Goal: Check status: Check status

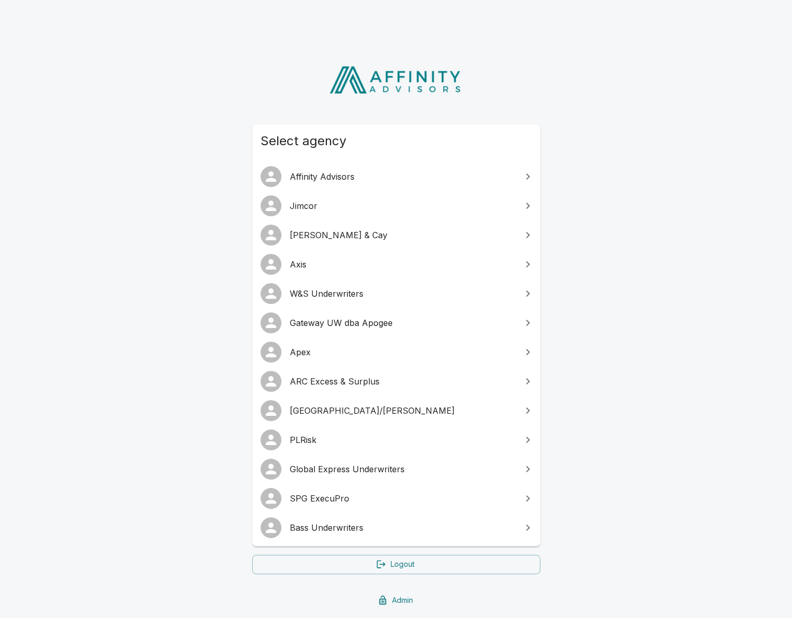
click at [319, 506] on link "SPG ExecuPro" at bounding box center [396, 497] width 288 height 29
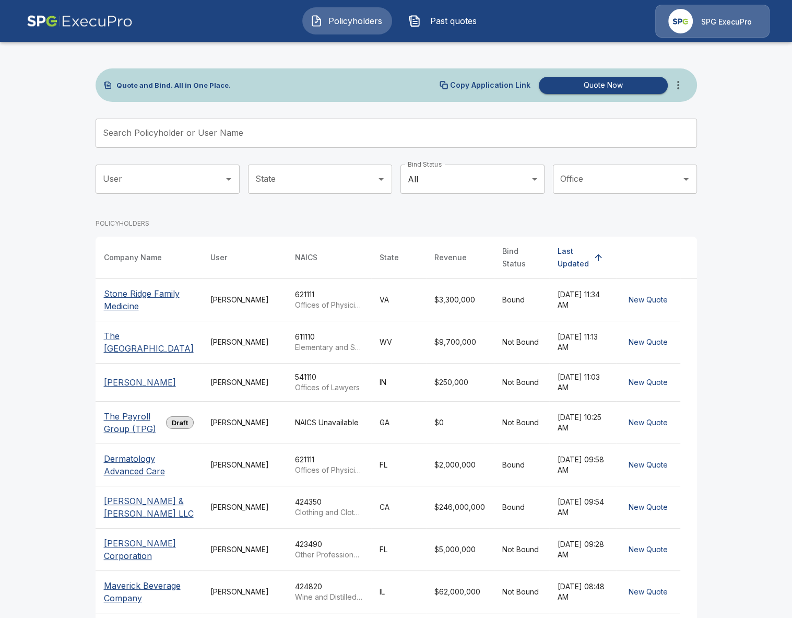
click at [311, 135] on input "Search Policyholder or User Name" at bounding box center [391, 133] width 590 height 29
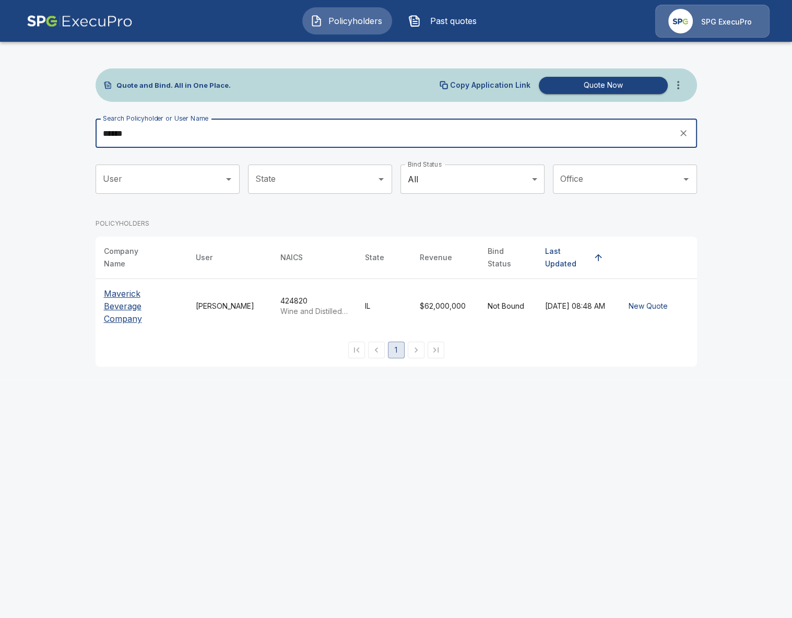
type input "******"
click at [142, 299] on p "Maverick Beverage Company" at bounding box center [141, 306] width 75 height 38
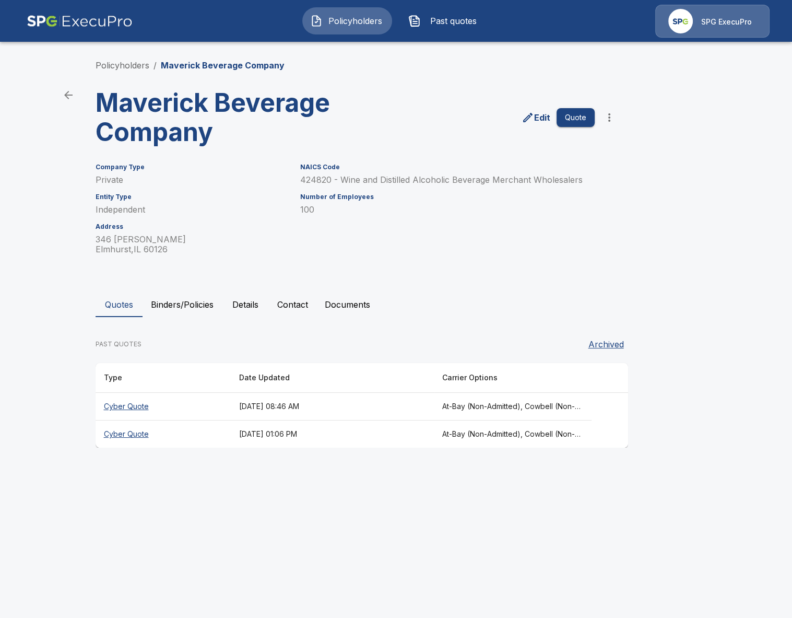
click at [344, 467] on html "Policyholders Past quotes SPG ExecuPro Policyholders / Maverick Beverage Compan…" at bounding box center [396, 233] width 792 height 467
click at [331, 405] on th "October 10, 2025 at 08:46 AM" at bounding box center [332, 407] width 203 height 28
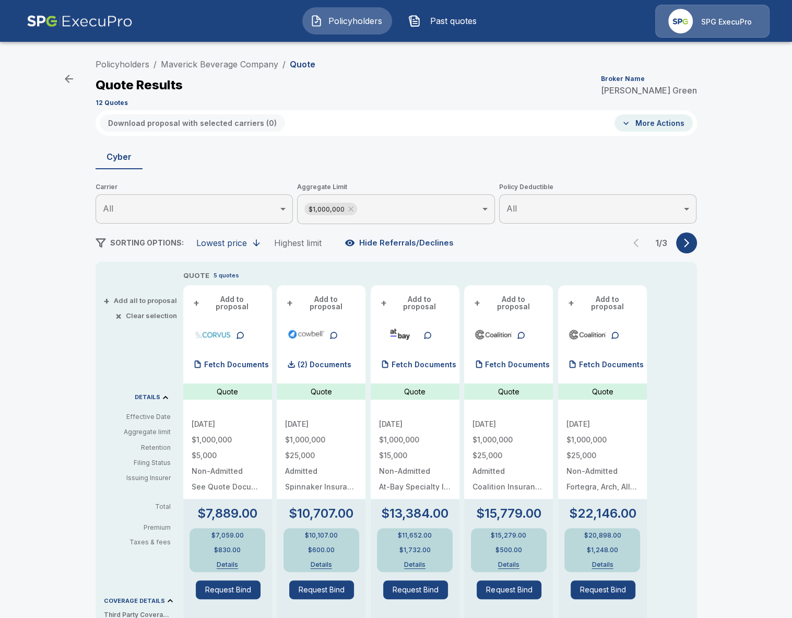
click at [47, 310] on div "Policyholders / Maverick Beverage Company / Quote Quote Results Broker Name Ali…" at bounding box center [396, 527] width 792 height 955
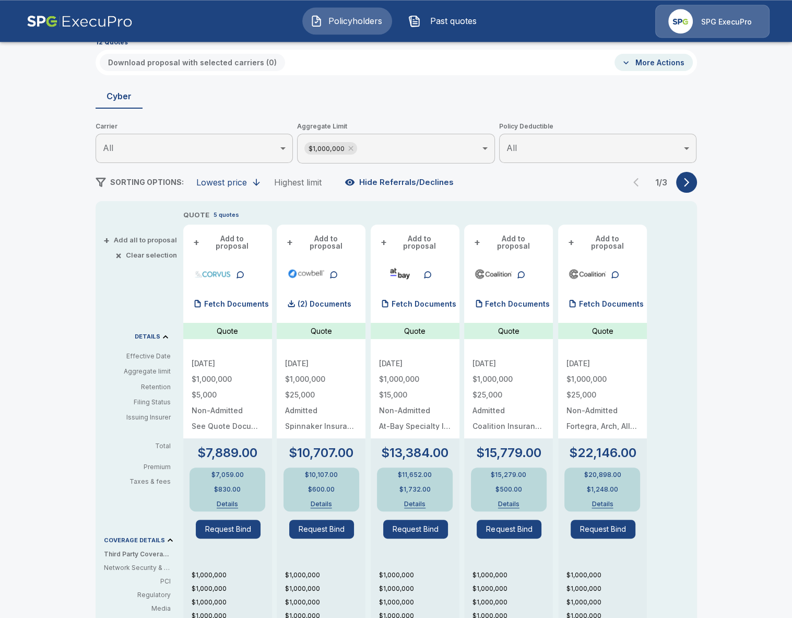
scroll to position [60, 0]
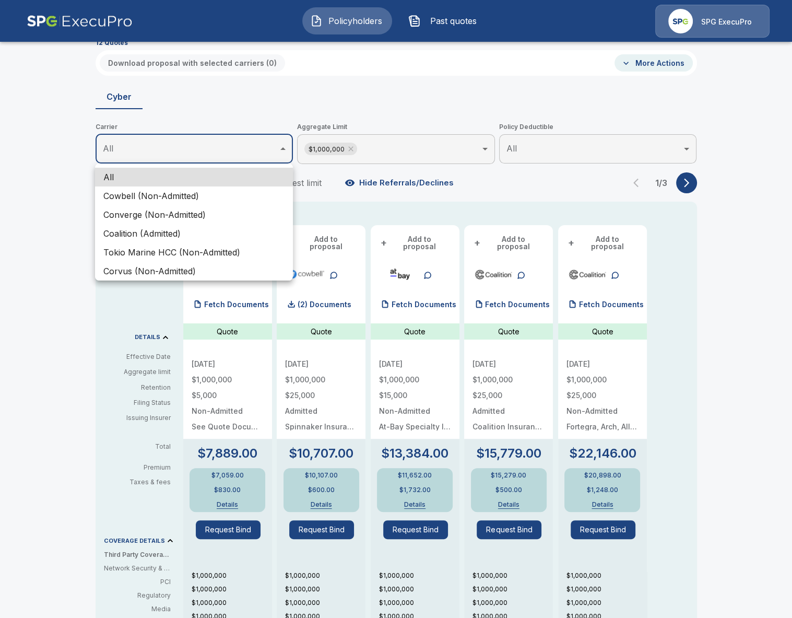
click at [191, 144] on body "Policyholders Past quotes SPG ExecuPro Policyholders / Maverick Beverage Compan…" at bounding box center [396, 442] width 792 height 1004
click at [182, 198] on li "Cowbell (Non-Admitted)" at bounding box center [194, 195] width 198 height 19
type input "**********"
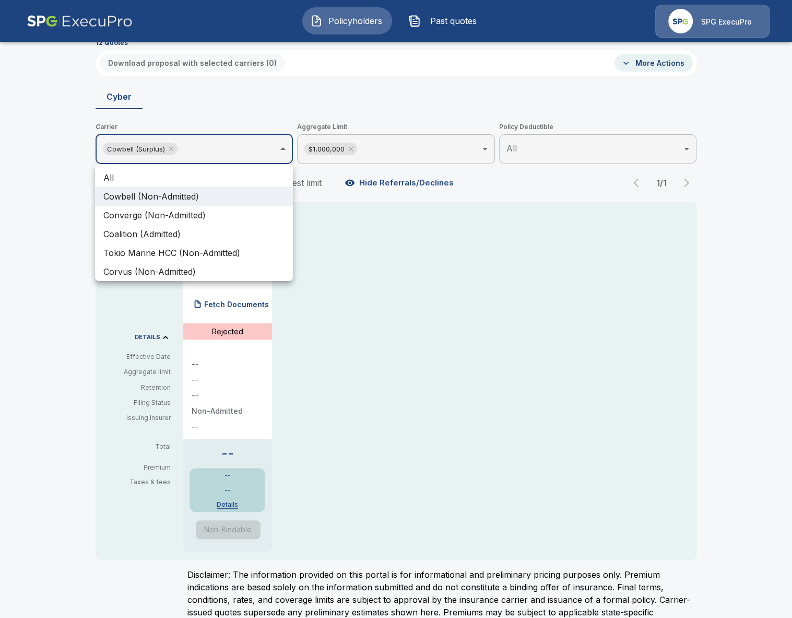
click at [331, 290] on div at bounding box center [396, 309] width 792 height 618
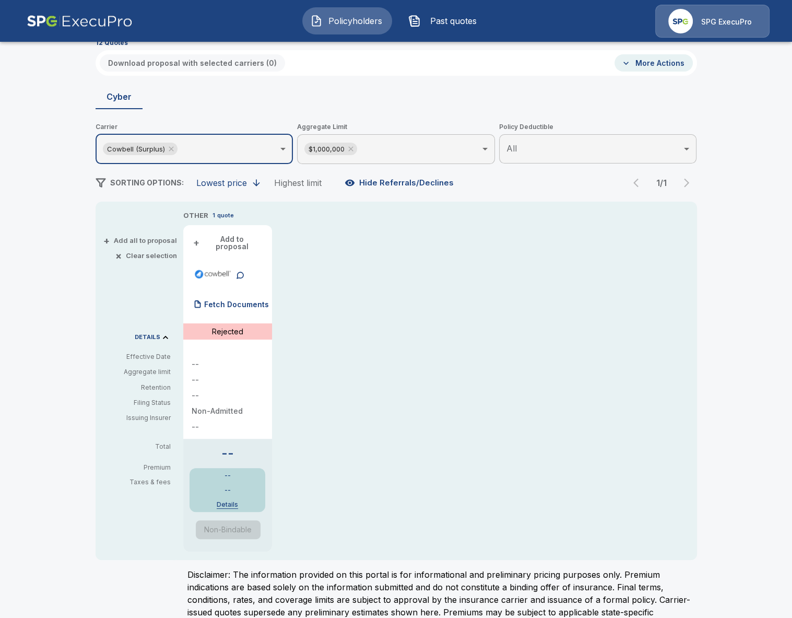
click at [234, 366] on div "-- -- -- Non-Admitted --" at bounding box center [228, 395] width 72 height 70
click at [227, 502] on div "-- -- Details" at bounding box center [228, 490] width 76 height 44
click at [228, 501] on button "Details" at bounding box center [227, 504] width 46 height 6
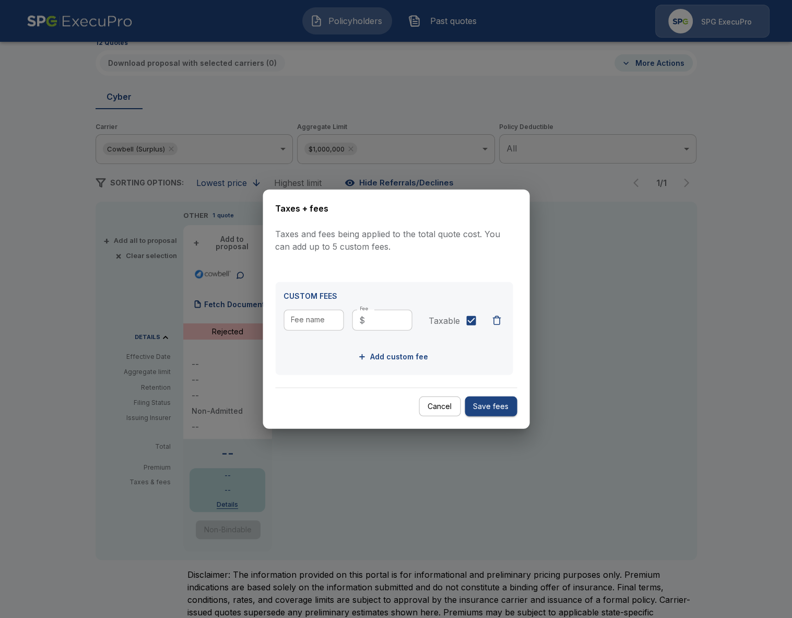
click at [553, 452] on div at bounding box center [396, 309] width 792 height 618
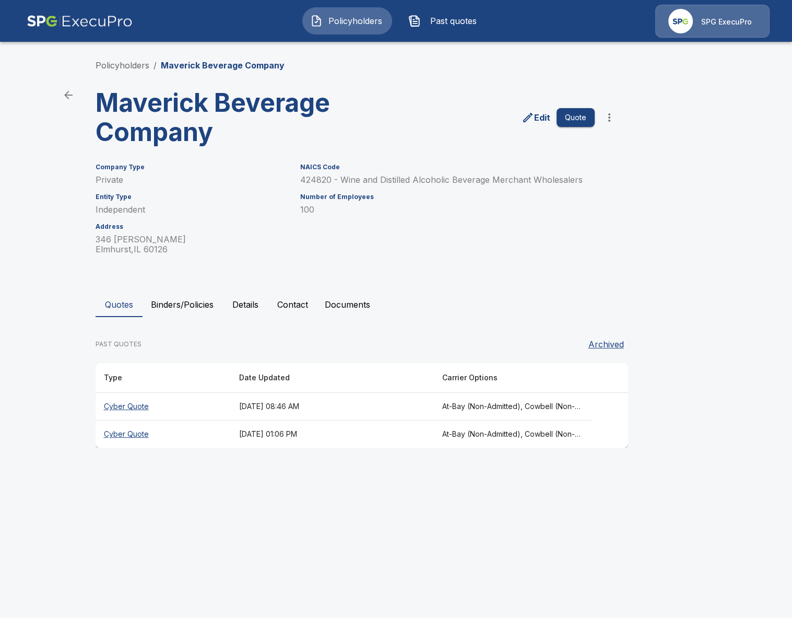
click at [453, 402] on th "At-Bay (Non-Admitted), Cowbell (Non-Admitted), Cowbell (Admitted), Corvus Cyber…" at bounding box center [513, 407] width 158 height 28
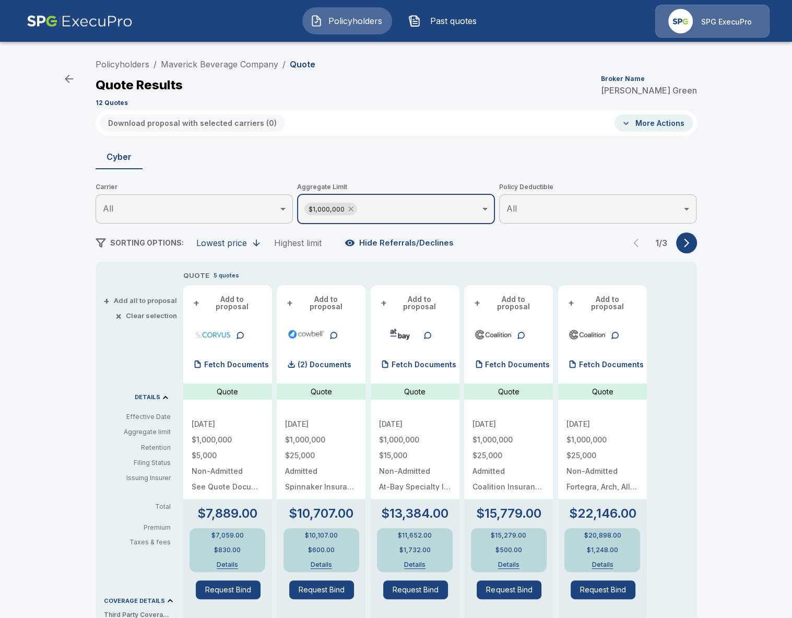
click at [350, 210] on icon at bounding box center [350, 209] width 5 height 5
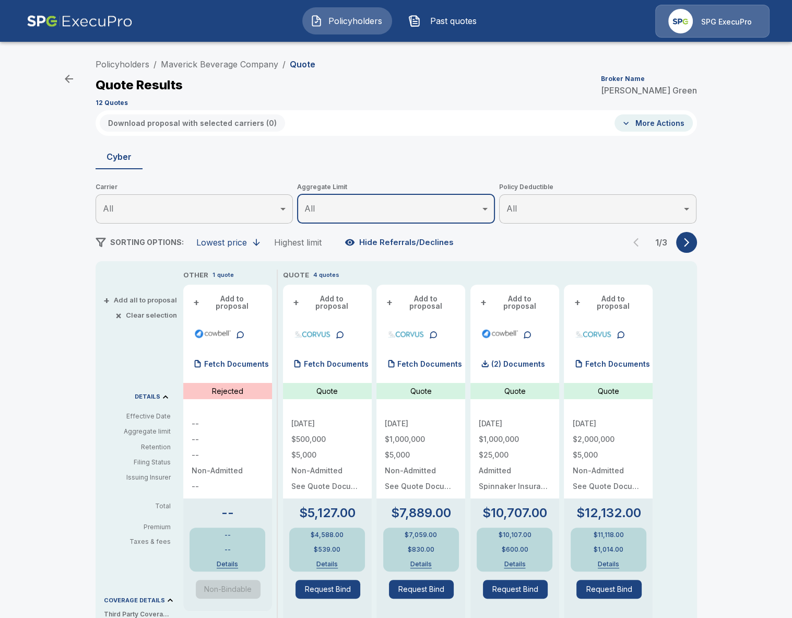
click at [684, 247] on button "button" at bounding box center [686, 242] width 21 height 21
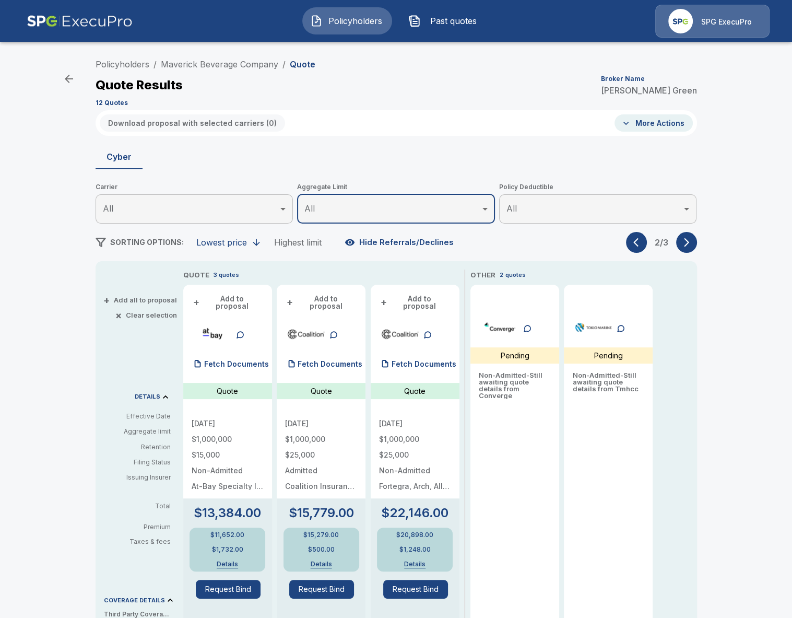
click at [637, 247] on button "button" at bounding box center [636, 242] width 21 height 21
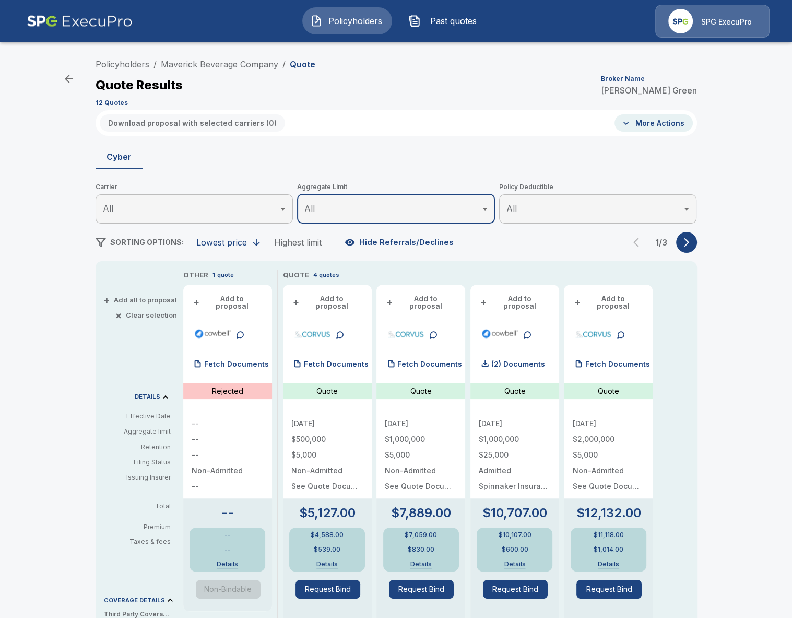
click at [446, 233] on button "Hide Referrals/Declines" at bounding box center [399, 242] width 115 height 20
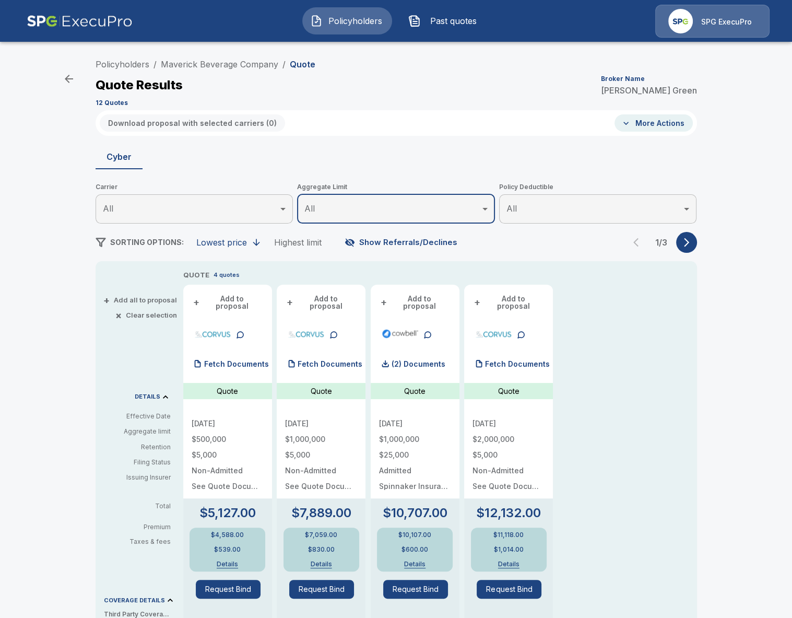
click at [435, 240] on button "Show Referrals/Declines" at bounding box center [401, 242] width 119 height 20
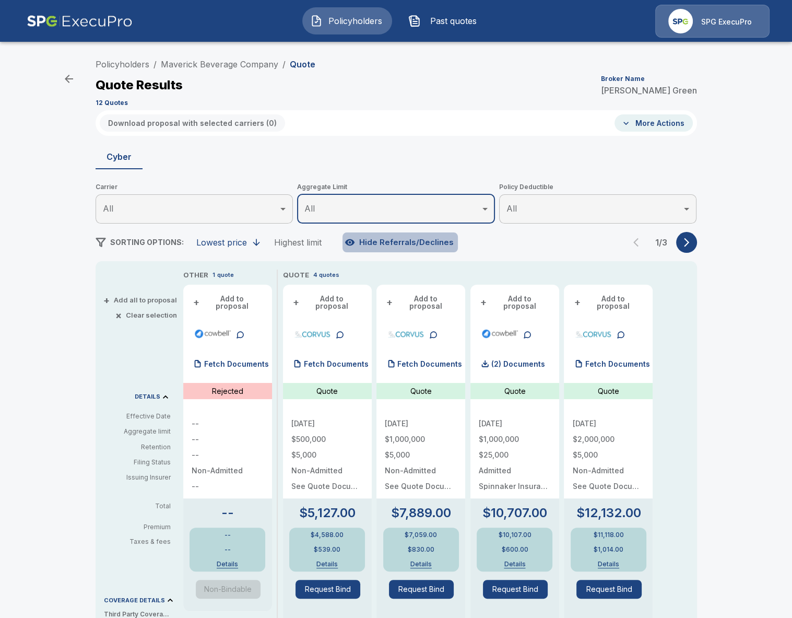
click at [435, 240] on button "Hide Referrals/Declines" at bounding box center [399, 242] width 115 height 20
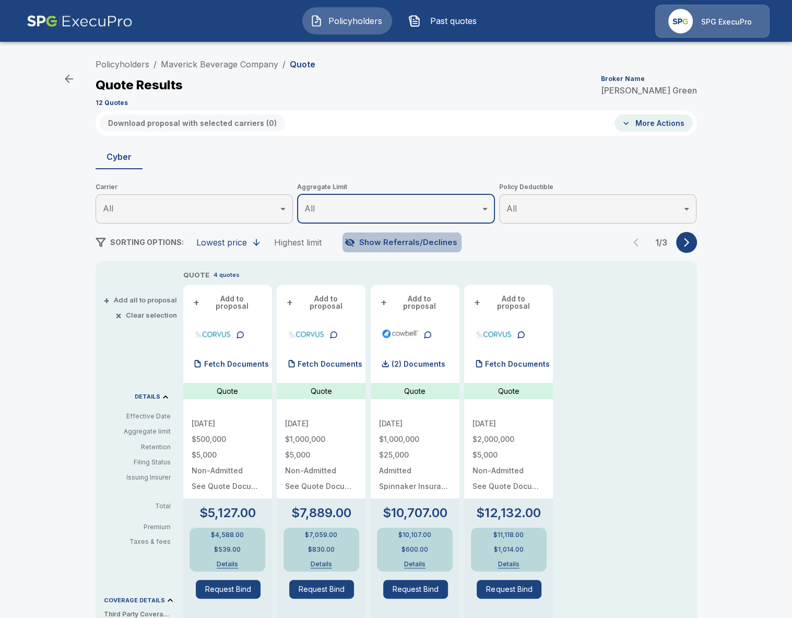
click at [430, 238] on button "Show Referrals/Declines" at bounding box center [401, 242] width 119 height 20
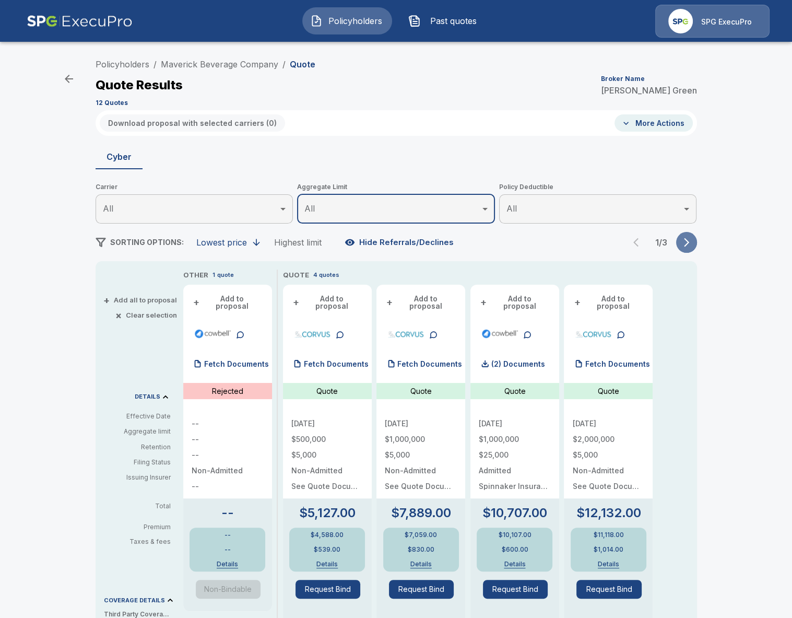
click at [694, 241] on button "button" at bounding box center [686, 242] width 21 height 21
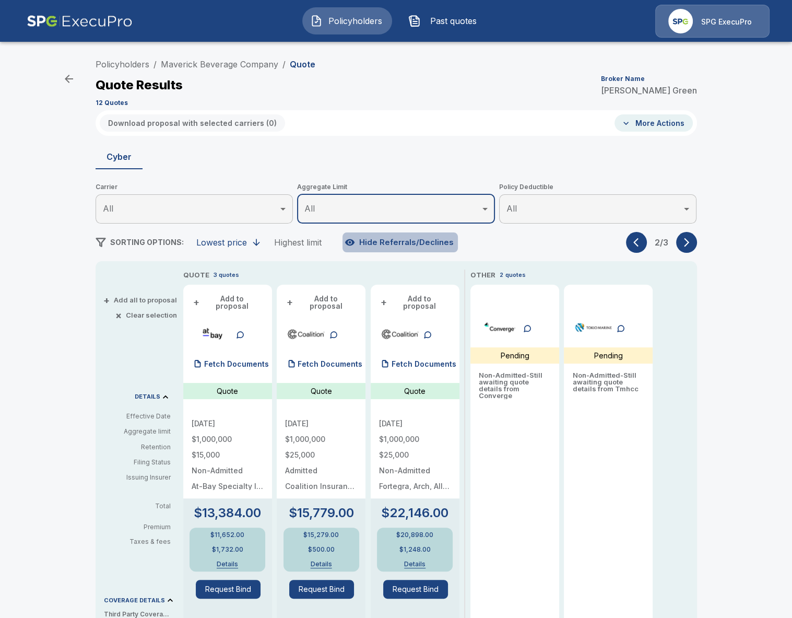
click at [404, 241] on button "Hide Referrals/Declines" at bounding box center [399, 242] width 115 height 20
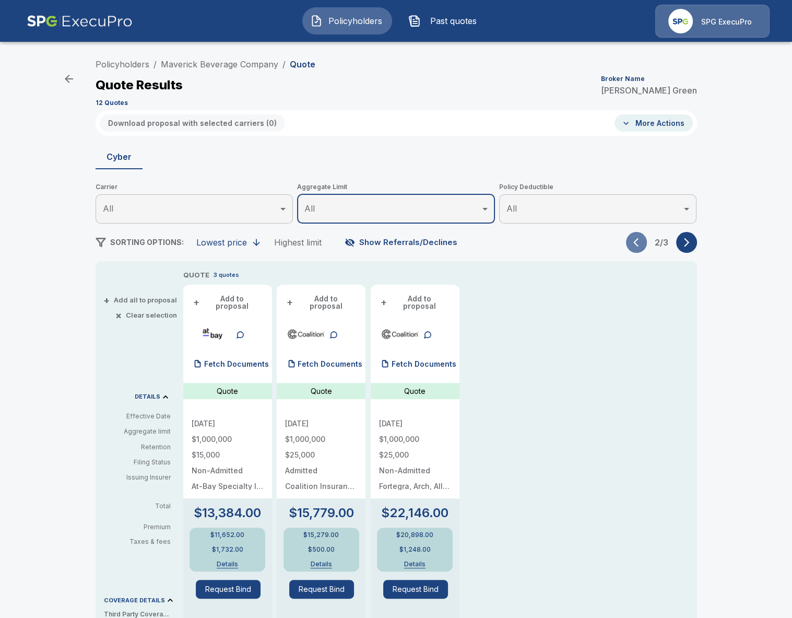
click at [638, 248] on button "button" at bounding box center [636, 242] width 21 height 21
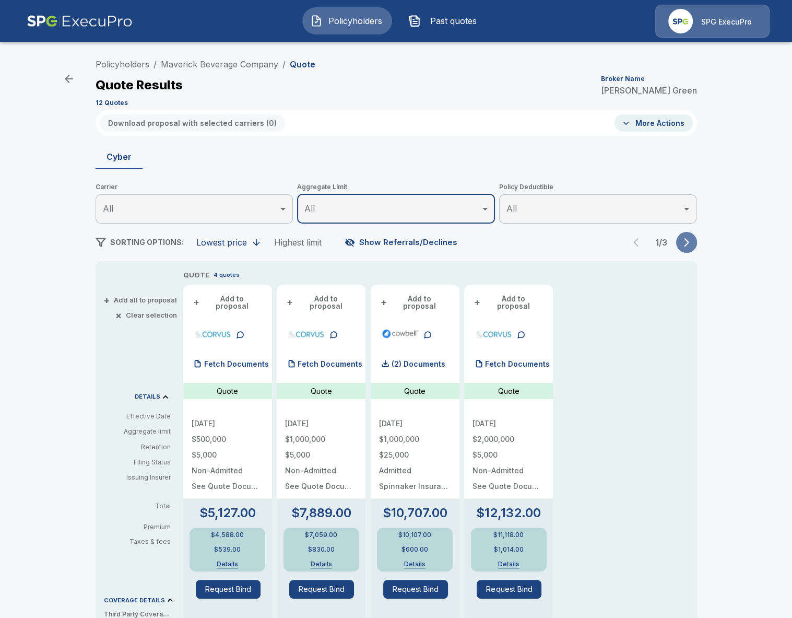
click at [688, 240] on icon "button" at bounding box center [686, 242] width 10 height 10
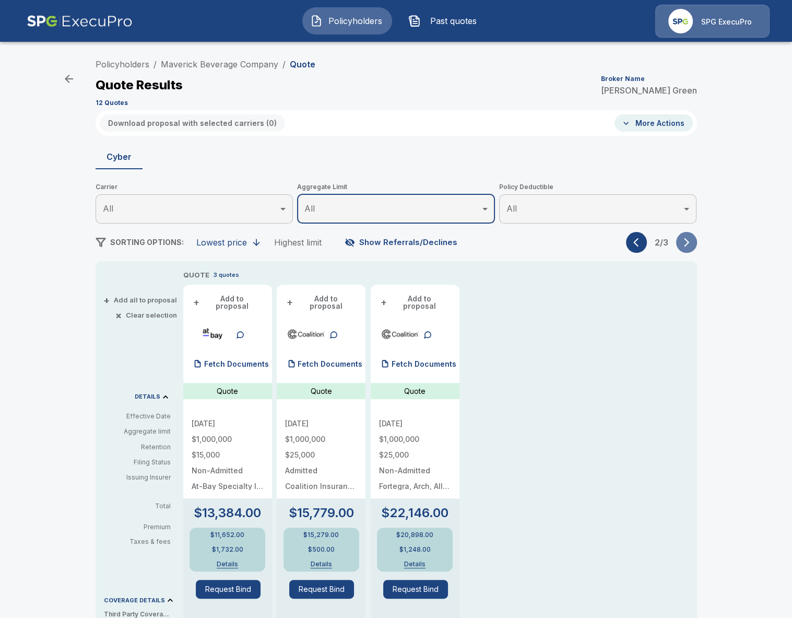
click at [687, 240] on icon "button" at bounding box center [686, 242] width 10 height 10
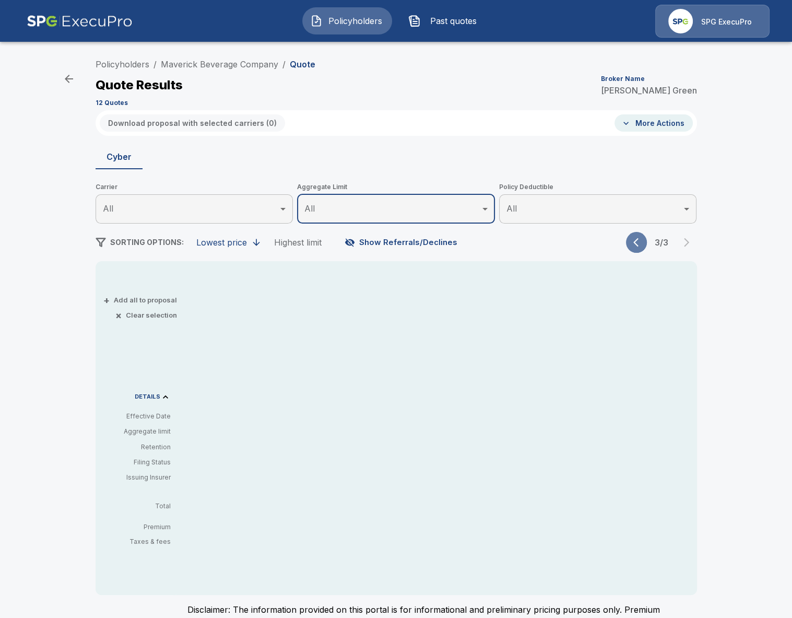
click at [638, 246] on icon "button" at bounding box center [638, 242] width 10 height 10
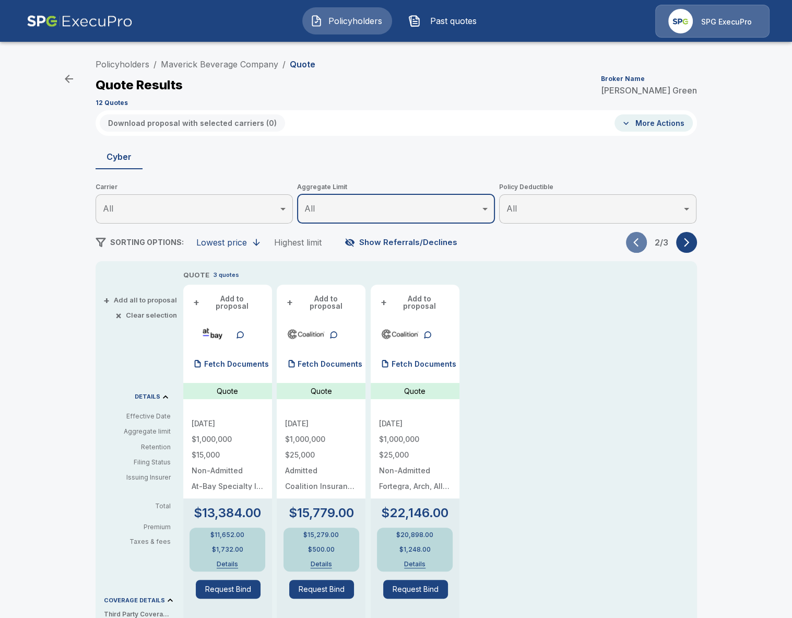
click at [638, 246] on icon "button" at bounding box center [638, 242] width 10 height 10
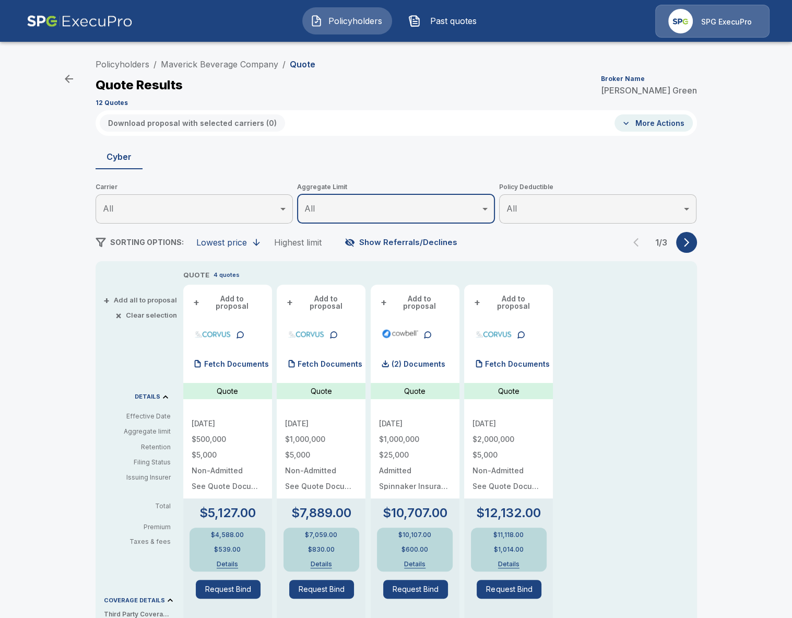
click at [427, 248] on button "Show Referrals/Declines" at bounding box center [401, 242] width 119 height 20
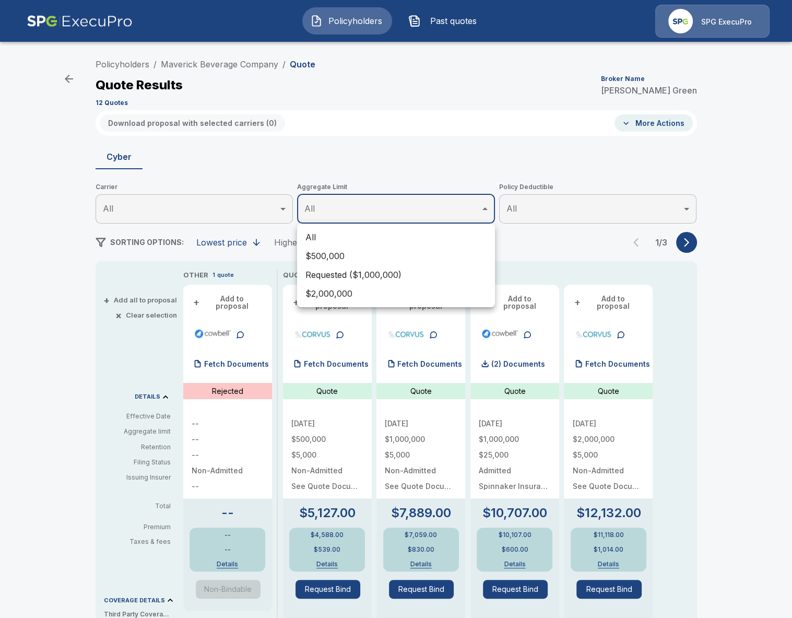
click at [353, 216] on body "Policyholders Past quotes SPG ExecuPro Policyholders / Maverick Beverage Compan…" at bounding box center [396, 502] width 792 height 1004
click at [361, 267] on li "Requested ($1,000,000)" at bounding box center [396, 274] width 198 height 19
type input "*******"
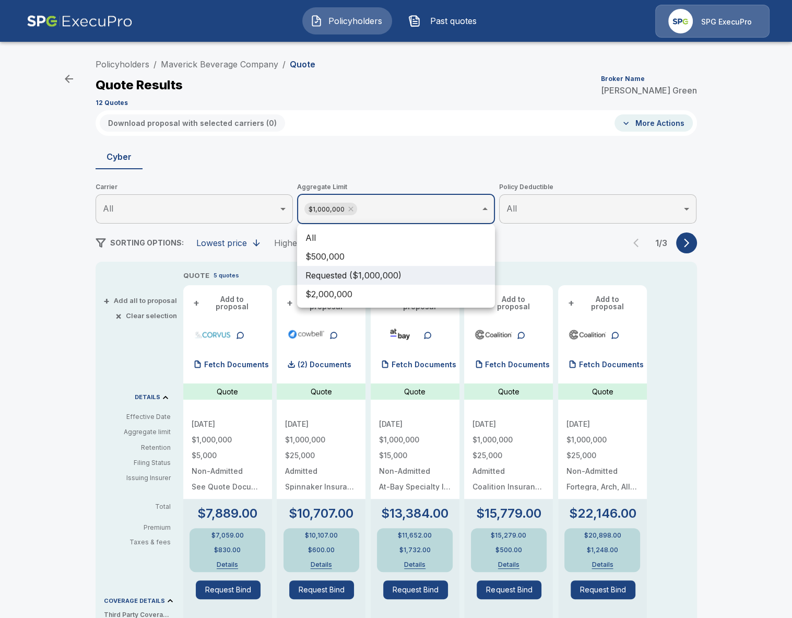
drag, startPoint x: 690, startPoint y: 388, endPoint x: 689, endPoint y: 366, distance: 22.0
click at [691, 386] on div at bounding box center [396, 309] width 792 height 618
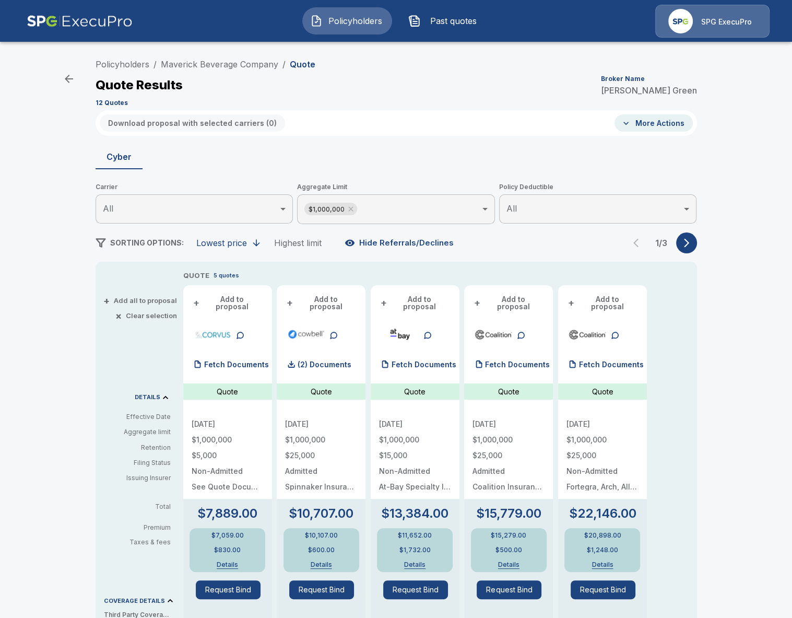
click at [682, 255] on div "Policyholders / Maverick Beverage Company / Quote Quote Results Broker Name Ali…" at bounding box center [396, 529] width 626 height 951
click at [684, 252] on button "button" at bounding box center [686, 242] width 21 height 21
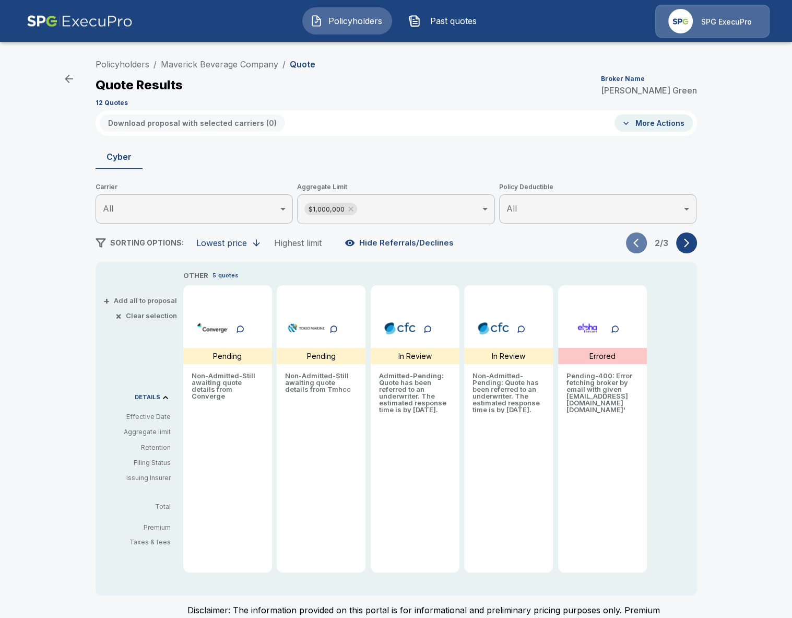
click at [640, 241] on icon "button" at bounding box center [638, 243] width 10 height 10
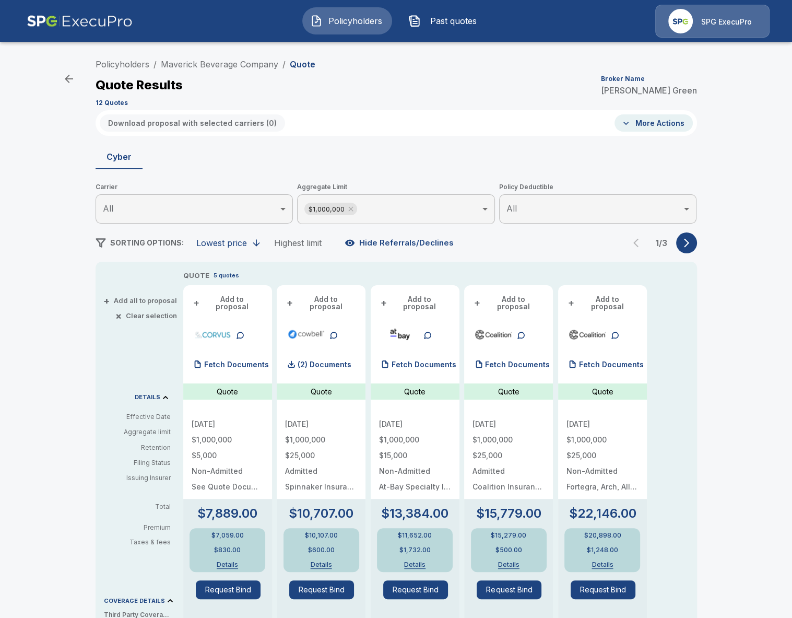
drag, startPoint x: 66, startPoint y: 372, endPoint x: 87, endPoint y: 369, distance: 21.1
click at [66, 372] on div "Policyholders / Maverick Beverage Company / Quote Quote Results Broker Name Ali…" at bounding box center [396, 527] width 792 height 955
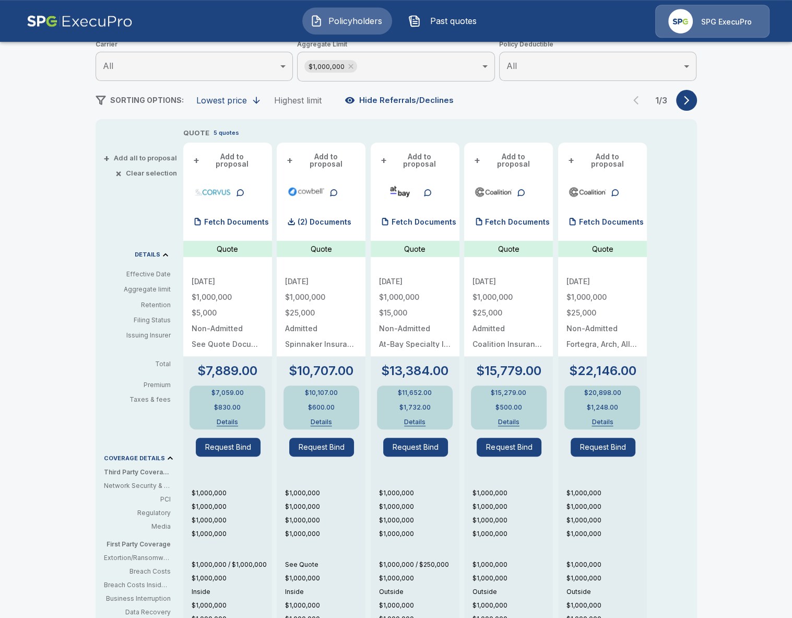
scroll to position [140, 0]
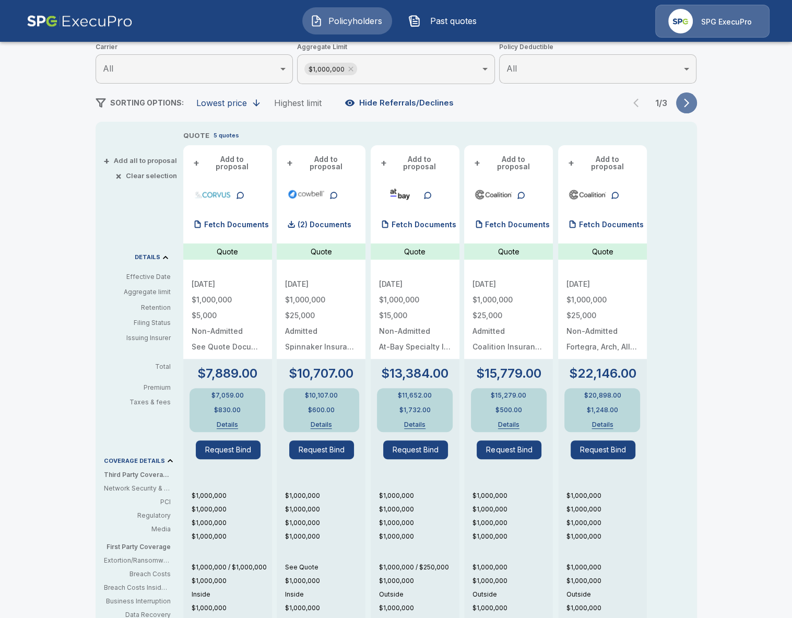
click at [678, 101] on button "button" at bounding box center [686, 102] width 21 height 21
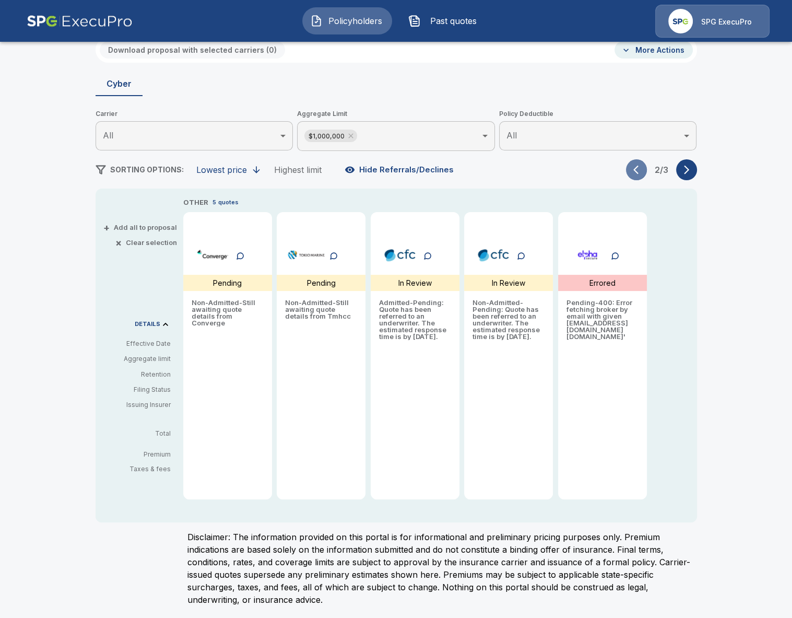
click at [634, 160] on button "button" at bounding box center [636, 169] width 21 height 21
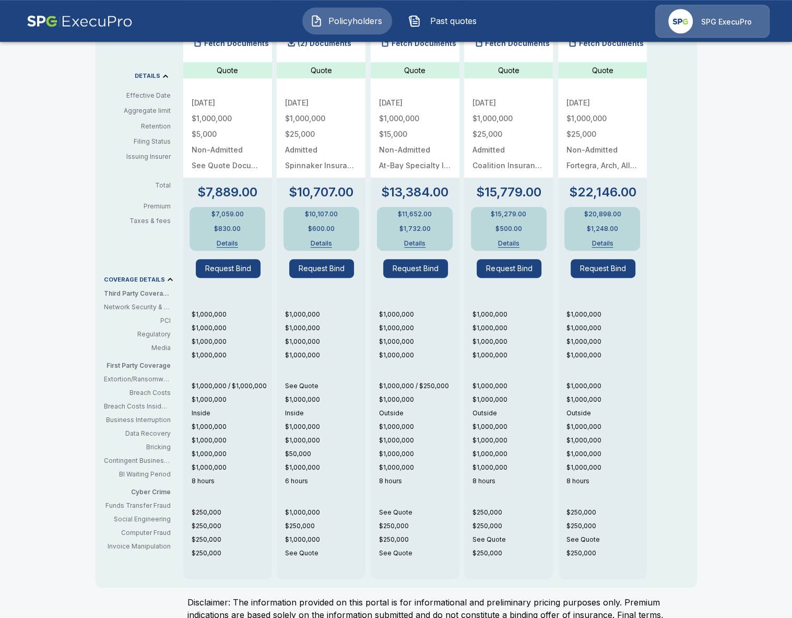
scroll to position [321, 0]
